Goal: Use online tool/utility: Utilize a website feature to perform a specific function

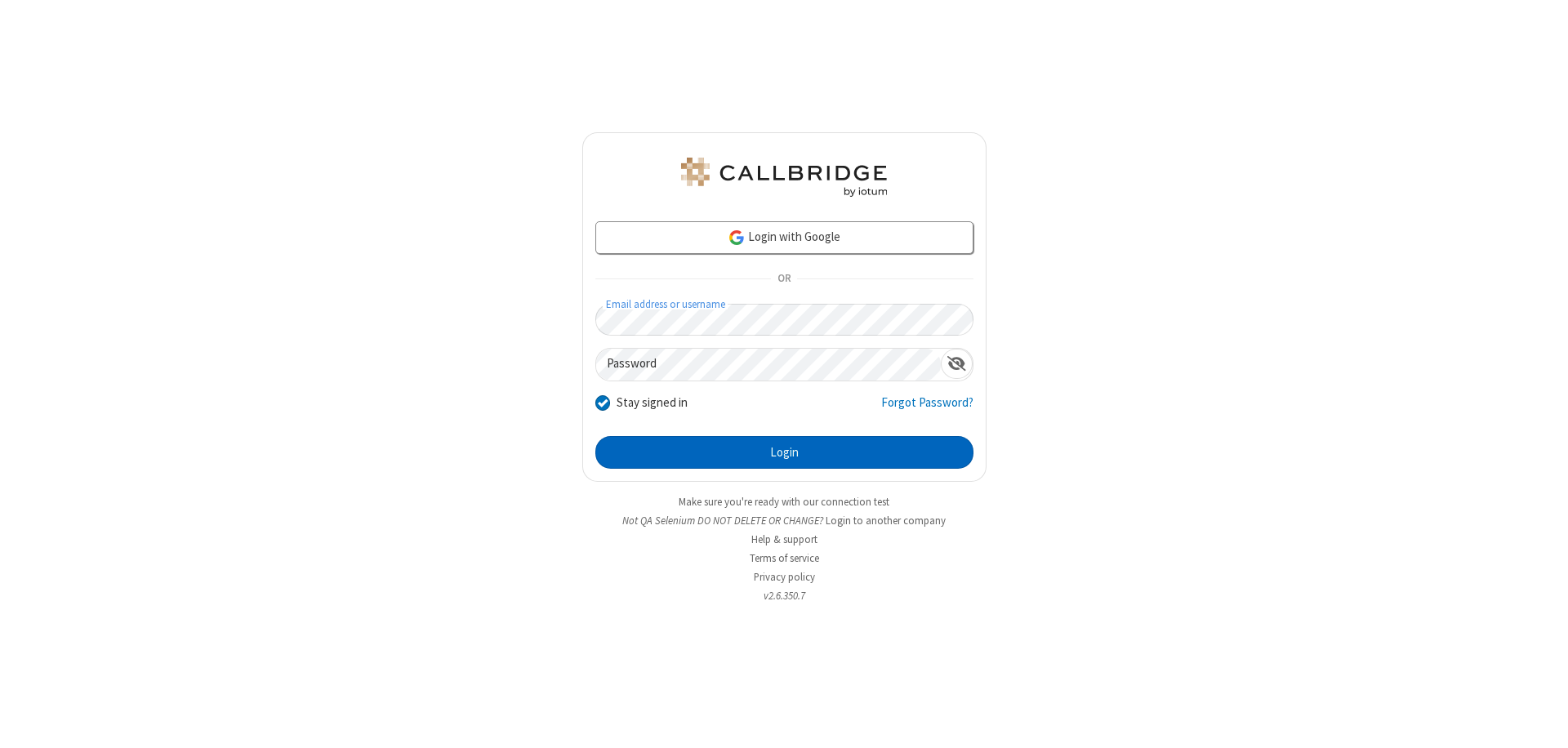
click at [784, 452] on button "Login" at bounding box center [784, 452] width 378 height 33
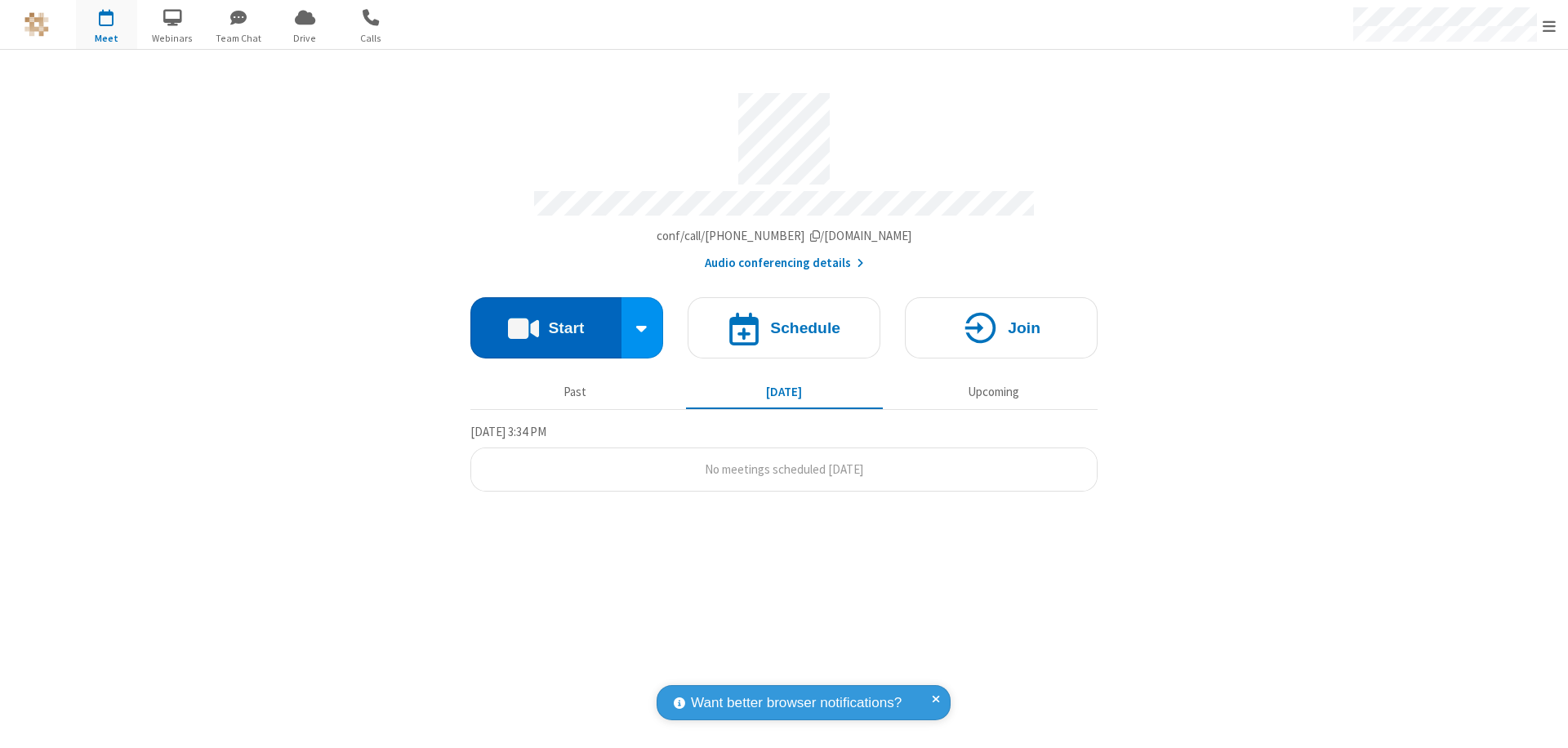
click at [545, 320] on button "Start" at bounding box center [545, 328] width 151 height 61
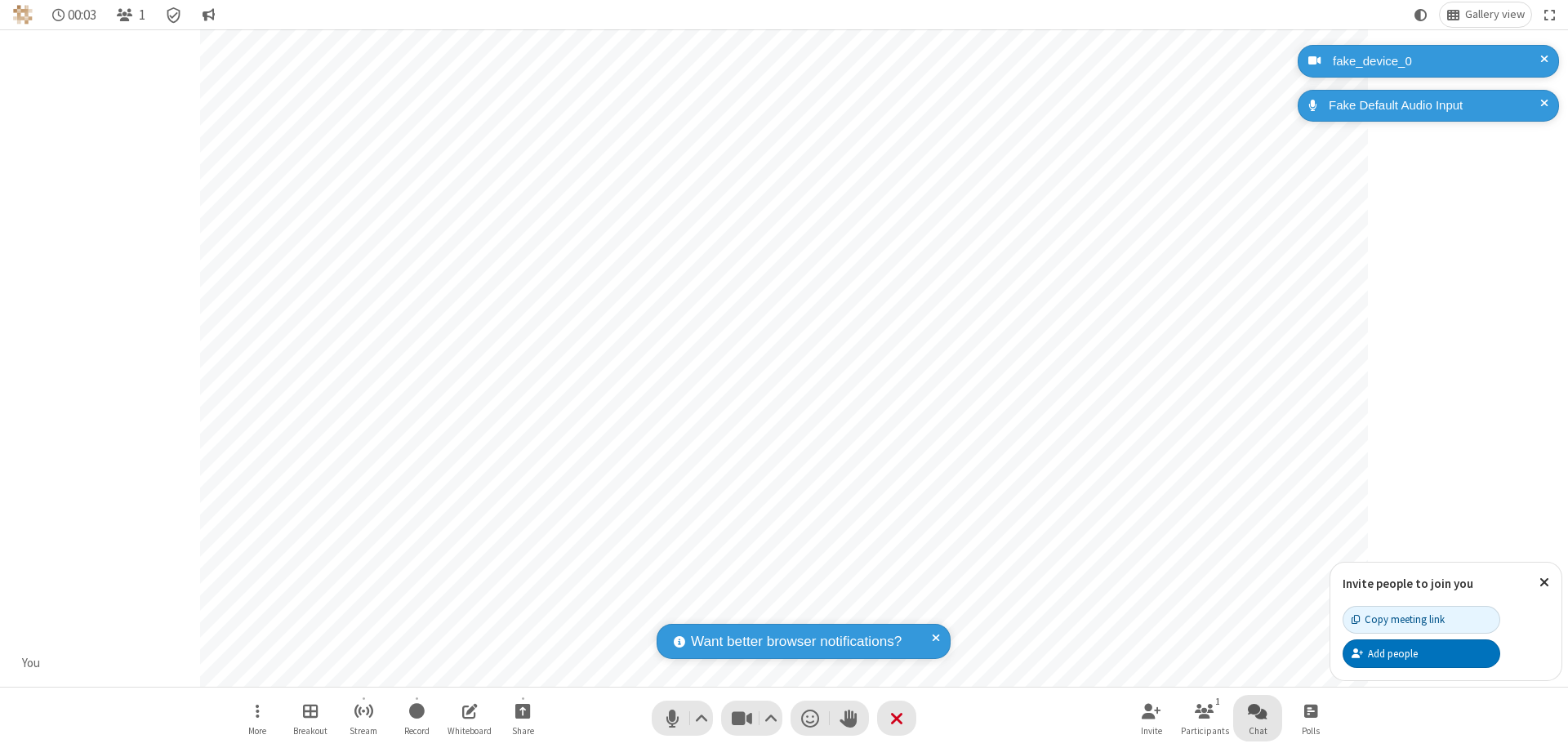
click at [1257, 710] on span "Open chat" at bounding box center [1257, 711] width 20 height 21
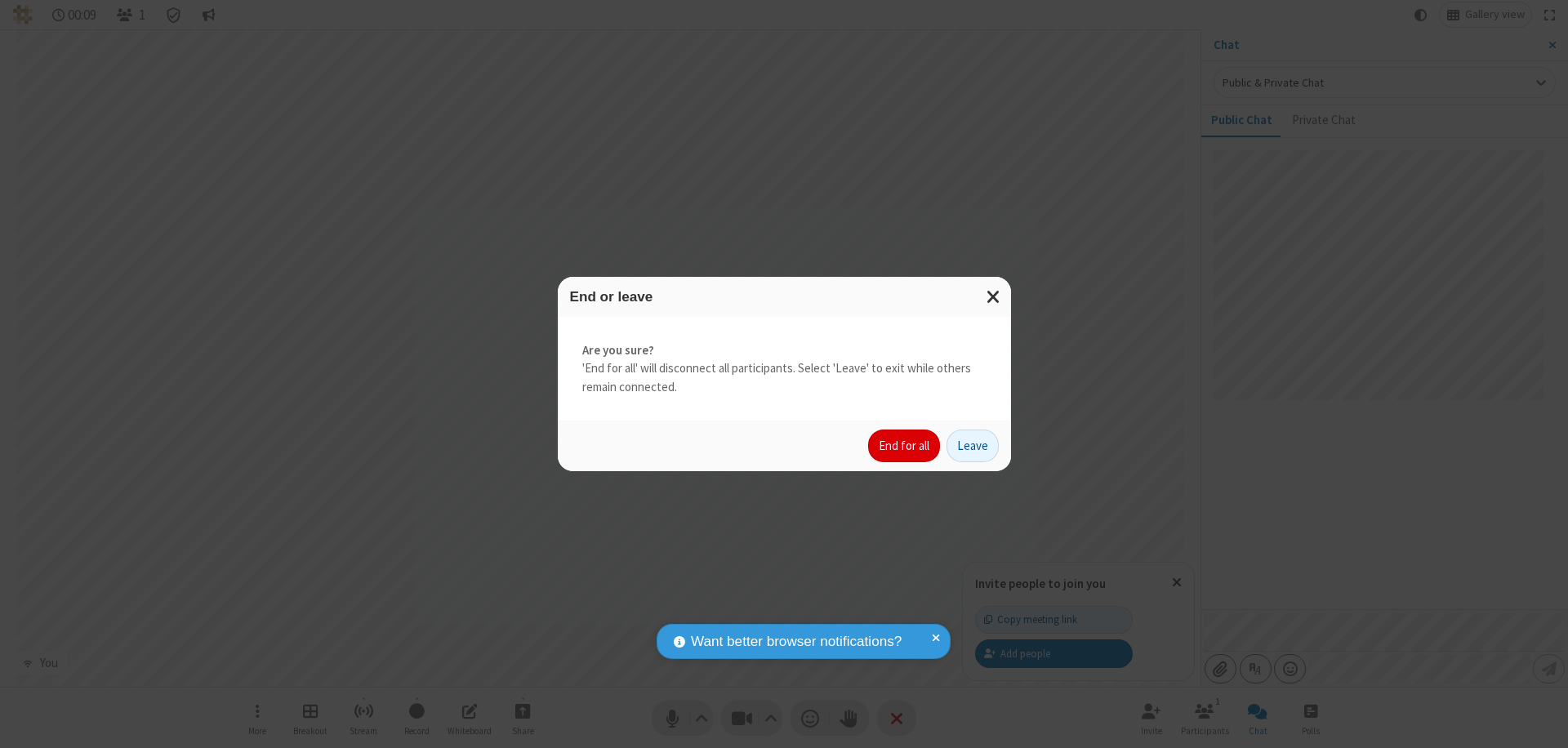
click at [905, 446] on button "End for all" at bounding box center [904, 446] width 72 height 33
